Goal: Task Accomplishment & Management: Manage account settings

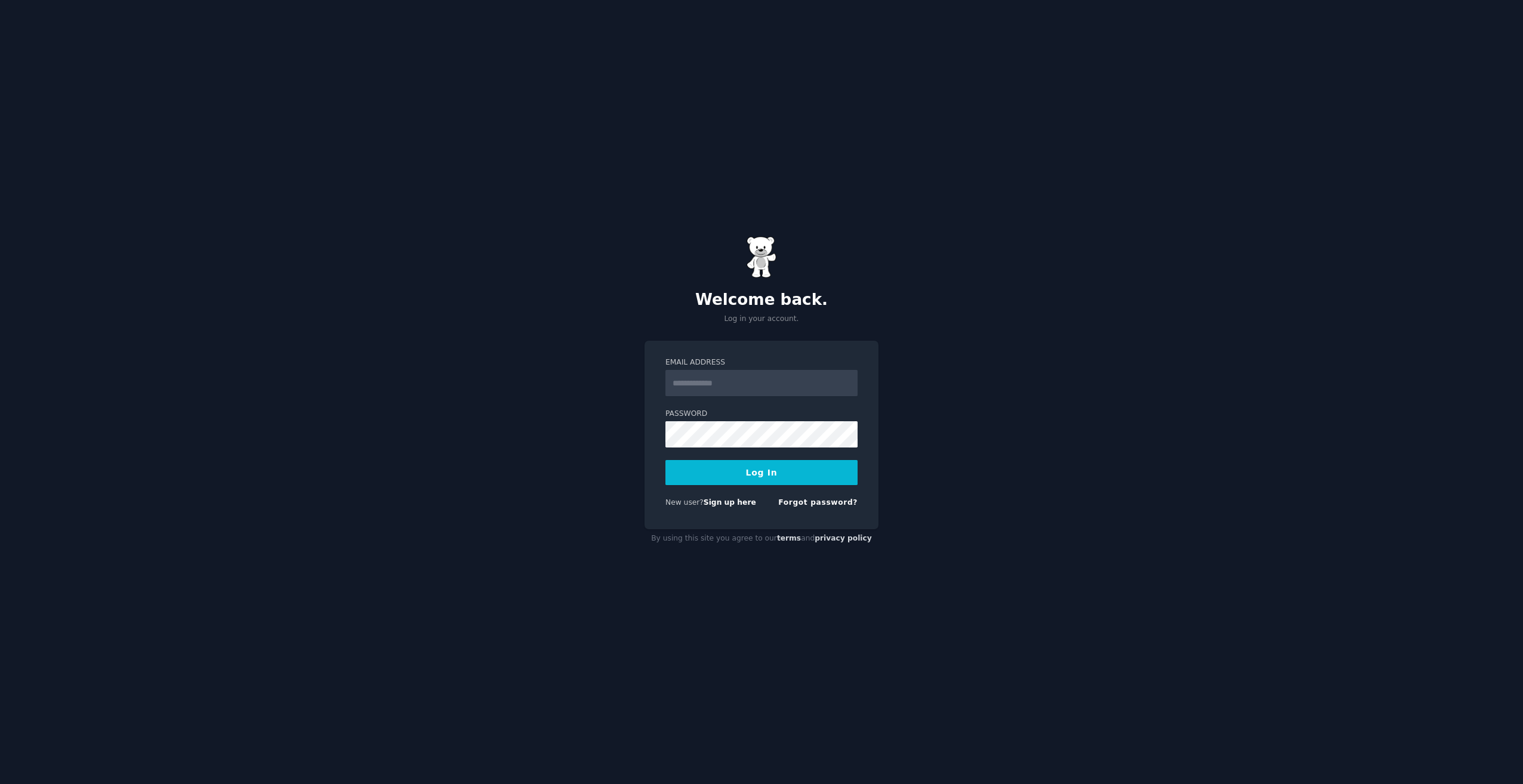
click at [771, 382] on input "Email Address" at bounding box center [761, 383] width 192 height 26
